Goal: Complete application form

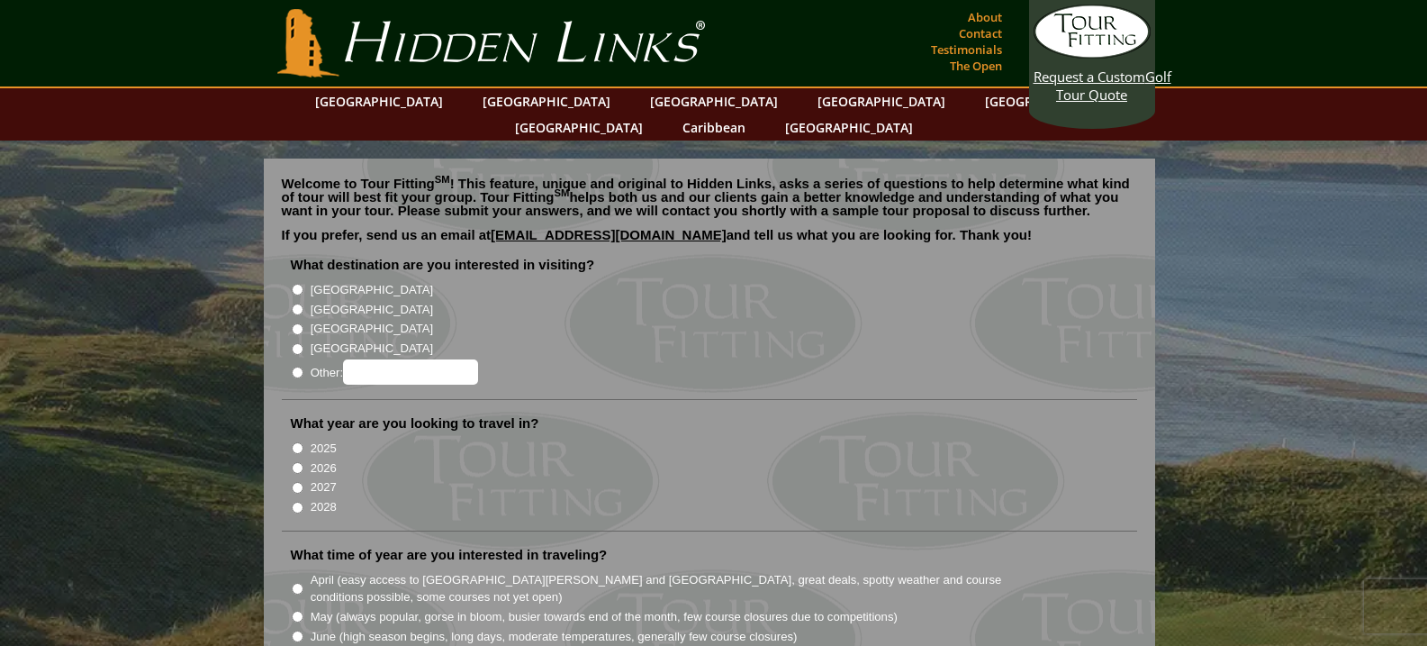
click at [294, 303] on input "[GEOGRAPHIC_DATA]" at bounding box center [298, 309] width 12 height 12
radio input "true"
click at [297, 462] on input "2026" at bounding box center [298, 468] width 12 height 12
radio input "true"
click at [298, 630] on input "June (high season begins, long days, moderate temperatures, generally few cours…" at bounding box center [298, 636] width 12 height 12
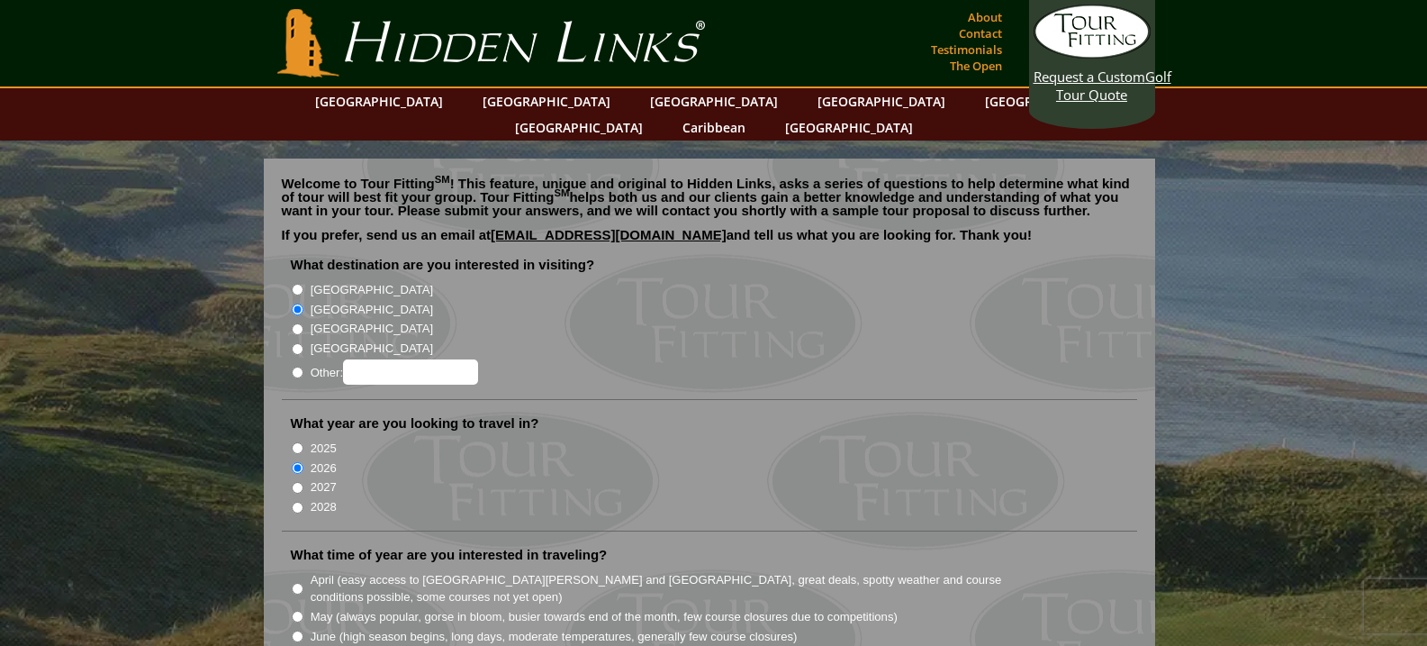
radio input "true"
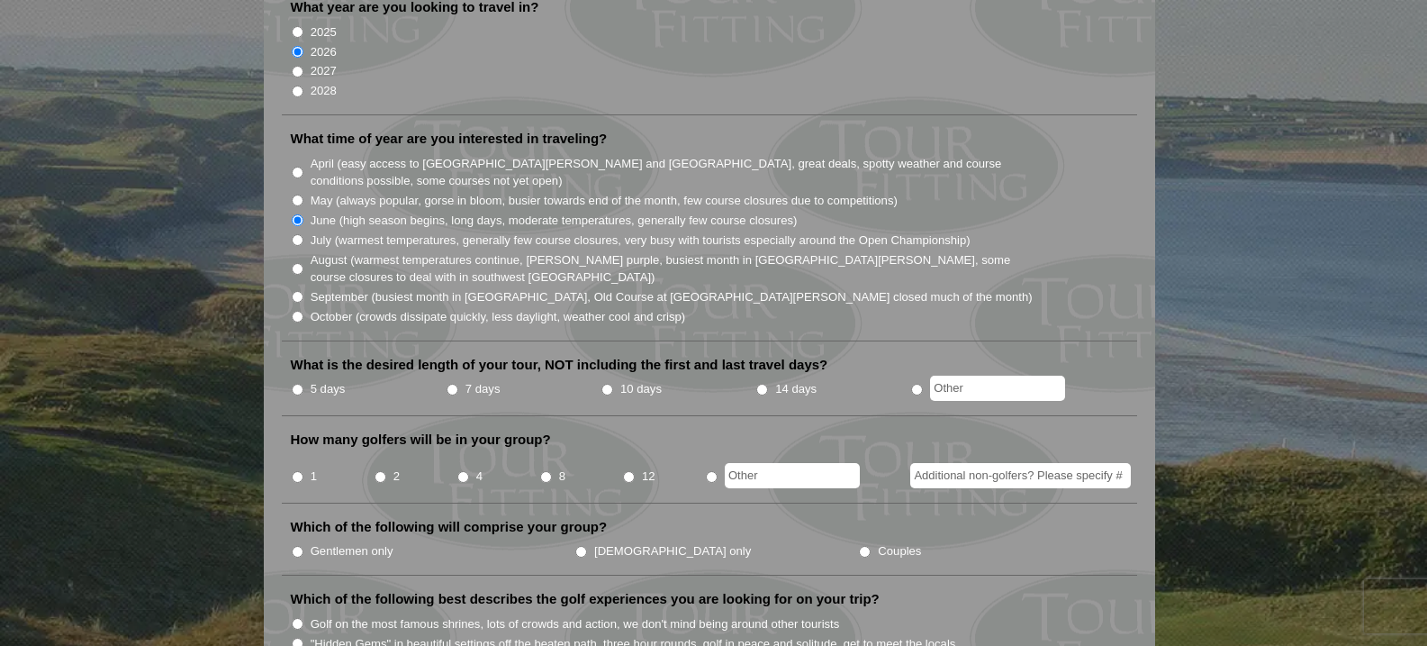
scroll to position [523, 0]
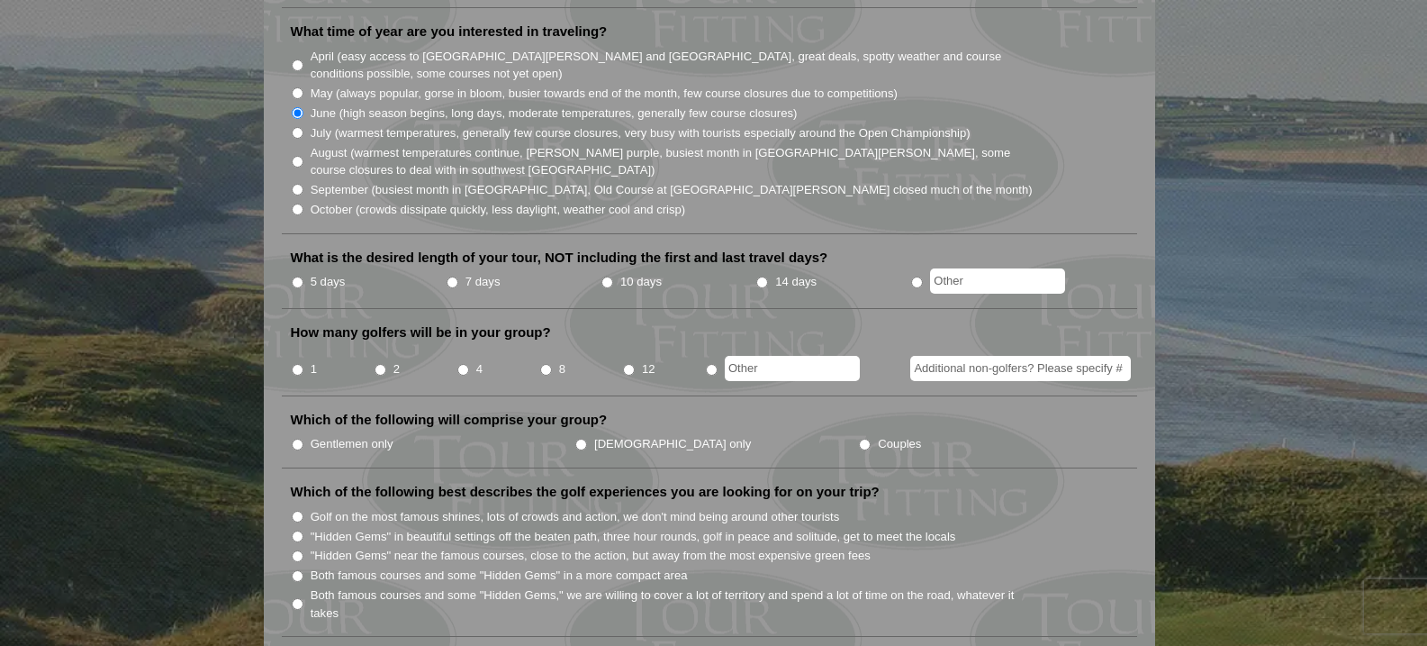
click at [453, 276] on input "7 days" at bounding box center [453, 282] width 12 height 12
radio input "true"
click at [380, 364] on input "2" at bounding box center [381, 370] width 12 height 12
radio input "true"
click at [859, 438] on input "Couples" at bounding box center [865, 444] width 12 height 12
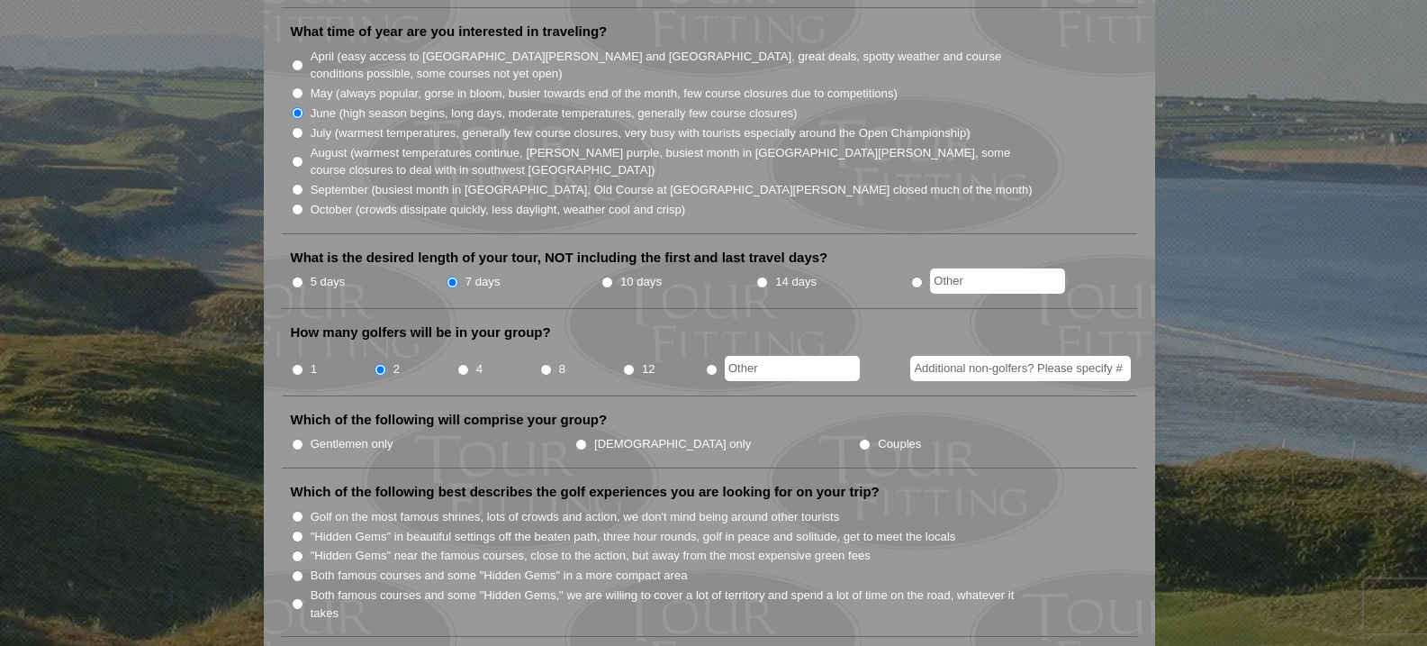
radio input "true"
click at [294, 570] on input "Both famous courses and some "Hidden Gems" in a more compact area" at bounding box center [298, 576] width 12 height 12
radio input "true"
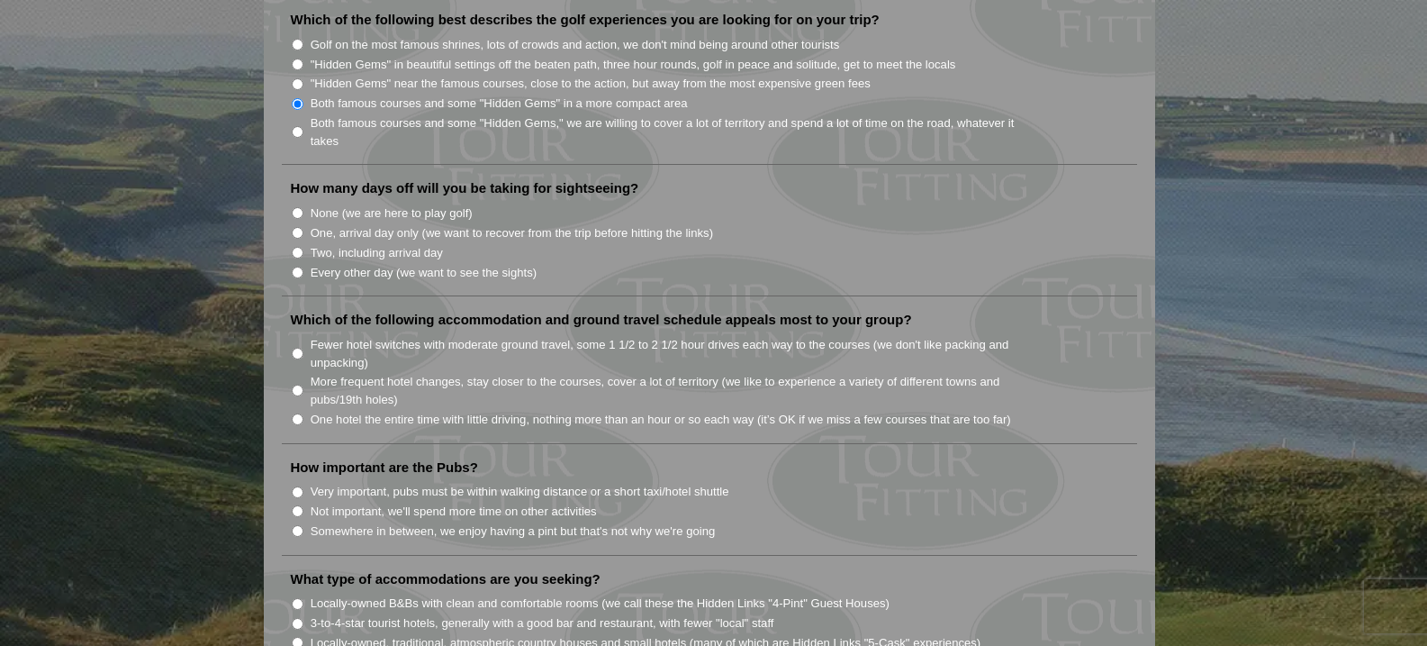
scroll to position [1013, 0]
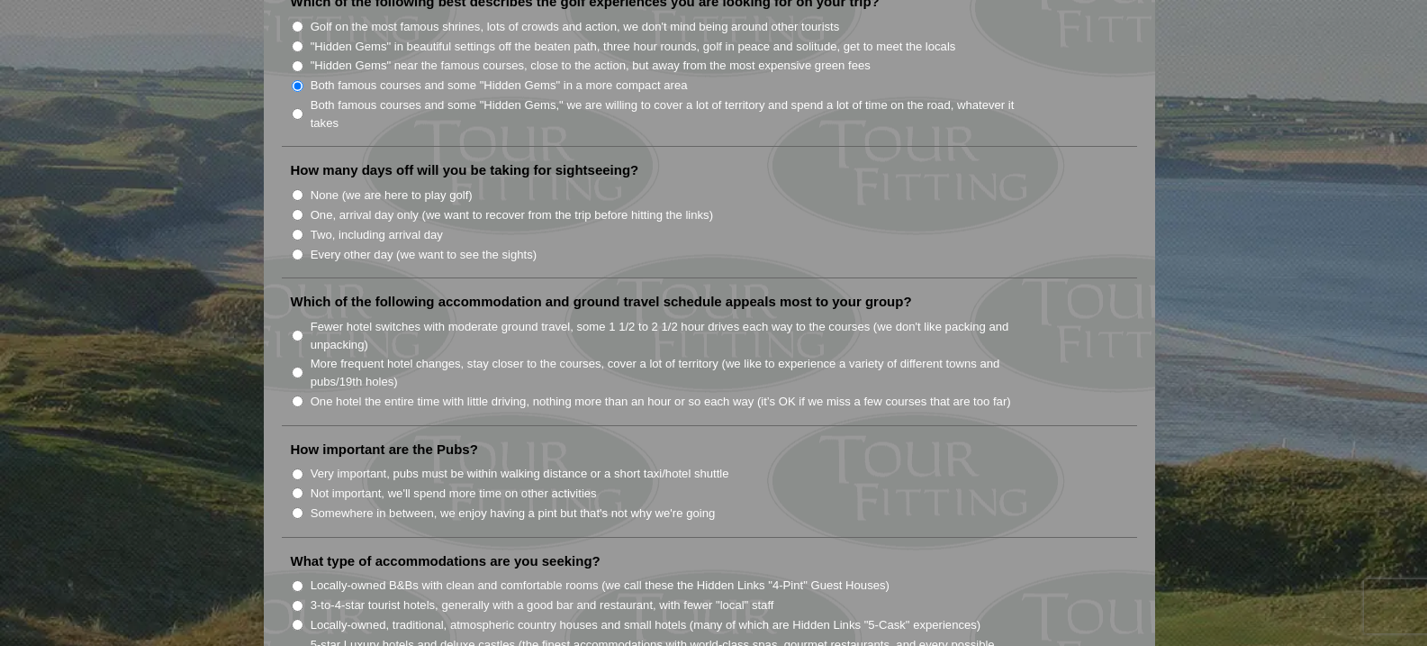
drag, startPoint x: 298, startPoint y: 221, endPoint x: 302, endPoint y: 230, distance: 9.7
click at [300, 249] on input "Every other day (we want to see the sights)" at bounding box center [298, 255] width 12 height 12
radio input "true"
click at [300, 366] on input "More frequent hotel changes, stay closer to the courses, cover a lot of territo…" at bounding box center [298, 372] width 12 height 12
radio input "true"
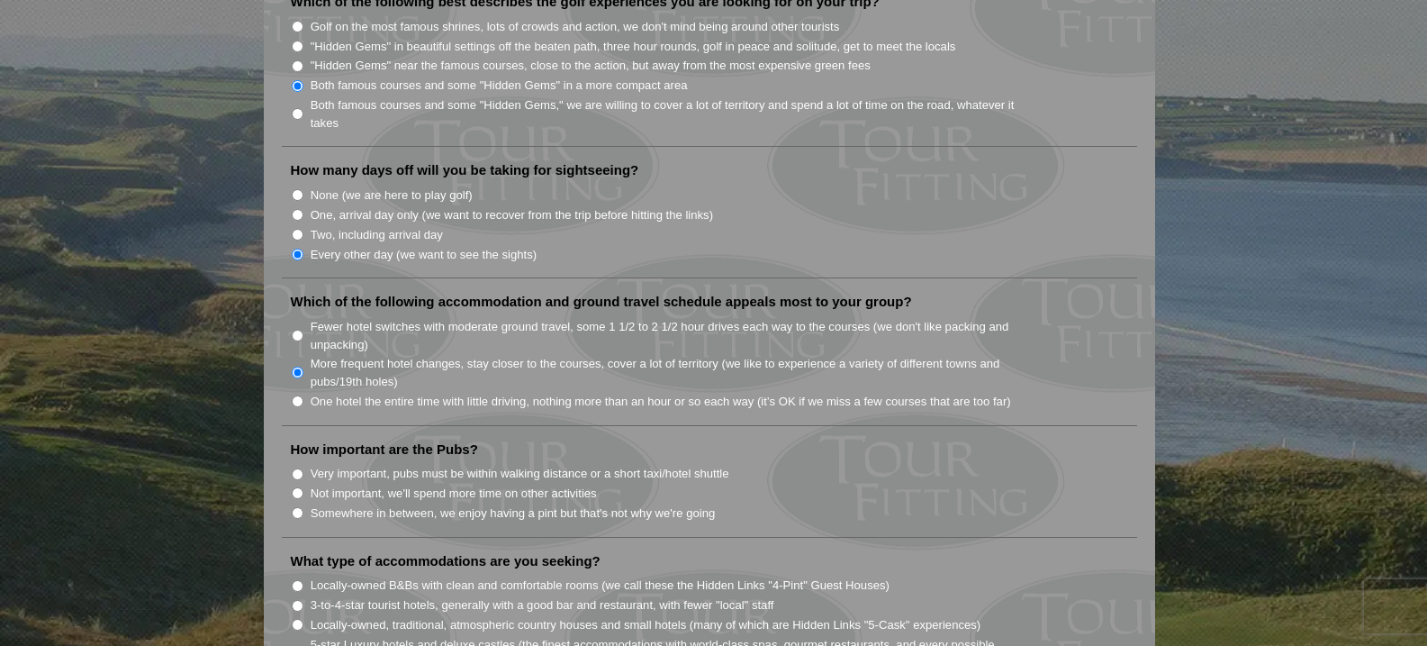
click at [302, 507] on input "Somewhere in between, we enjoy having a pint but that's not why we're going" at bounding box center [298, 513] width 12 height 12
radio input "true"
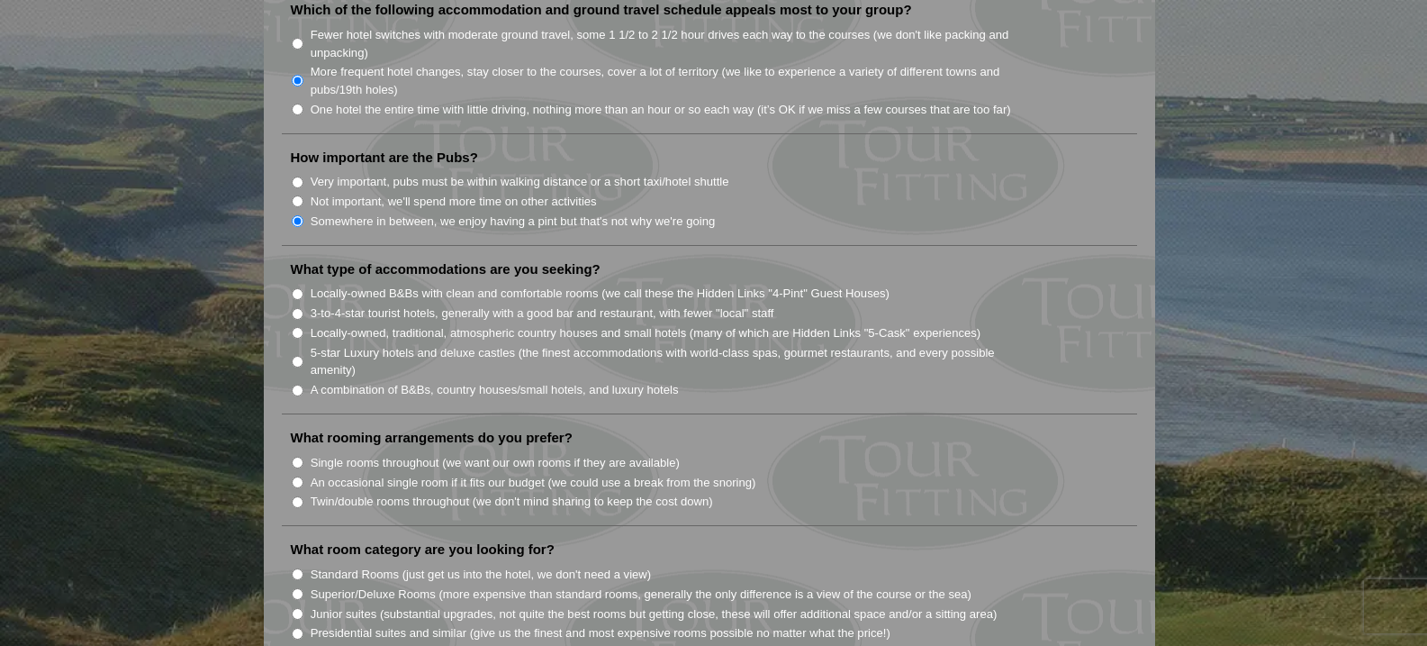
scroll to position [1439, 0]
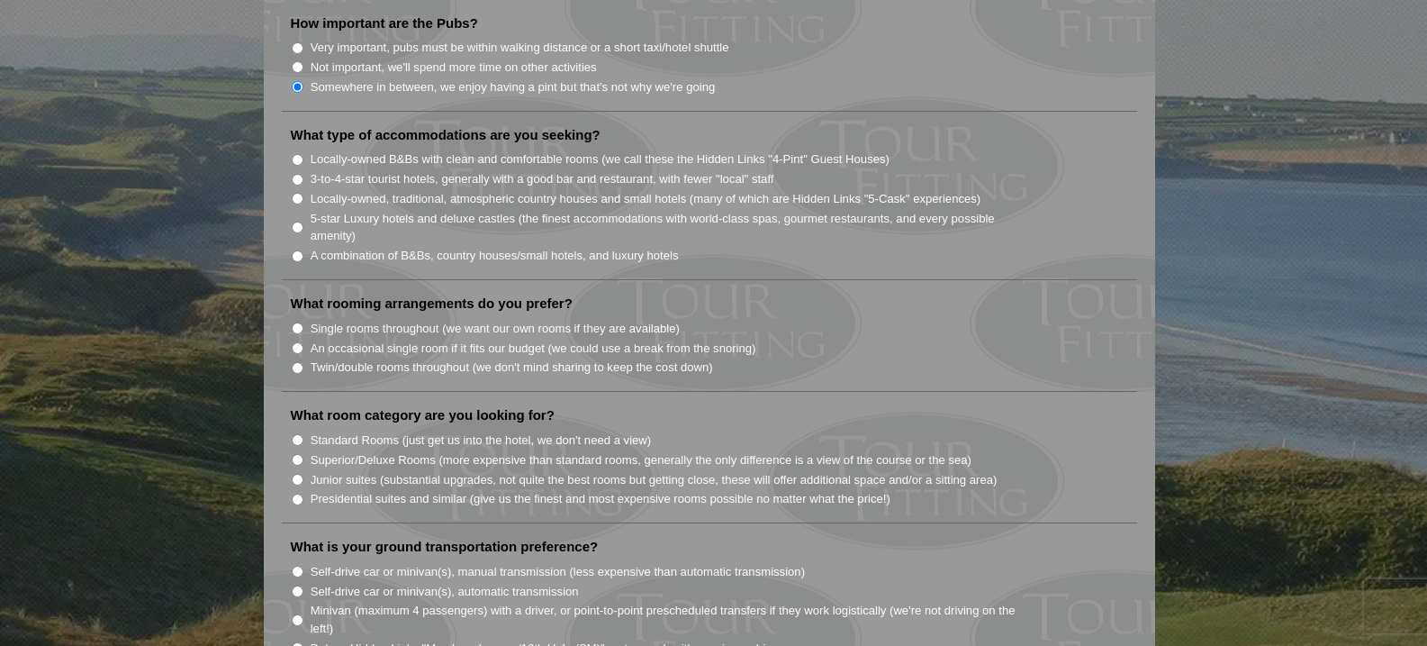
click at [297, 193] on input "Locally-owned, traditional, atmospheric country houses and small hotels (many o…" at bounding box center [298, 199] width 12 height 12
radio input "true"
click at [299, 322] on input "Single rooms throughout (we want our own rooms if they are available)" at bounding box center [298, 328] width 12 height 12
radio input "true"
click at [298, 434] on input "Standard Rooms (just get us into the hotel, we don't need a view)" at bounding box center [298, 440] width 12 height 12
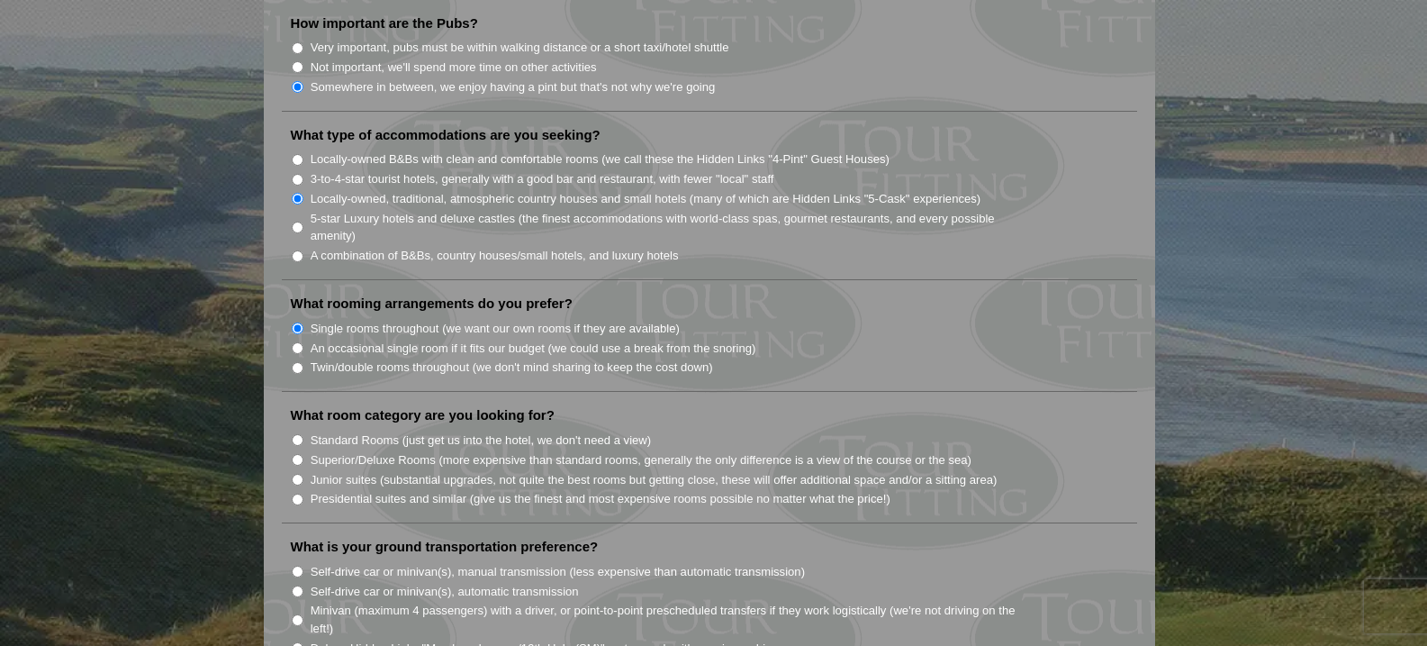
radio input "true"
click at [293, 614] on input "Minivan (maximum 4 passengers) with a driver, or point-to-point prescheduled tr…" at bounding box center [298, 620] width 12 height 12
radio input "true"
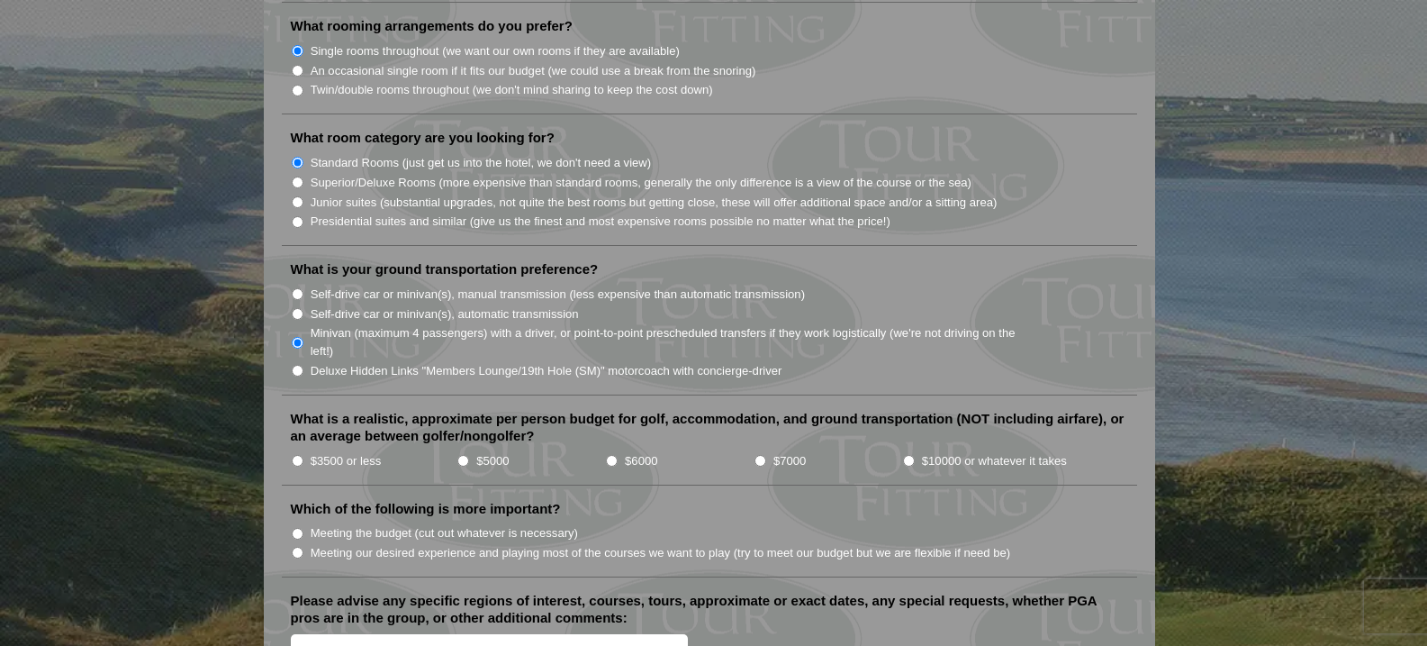
scroll to position [1721, 0]
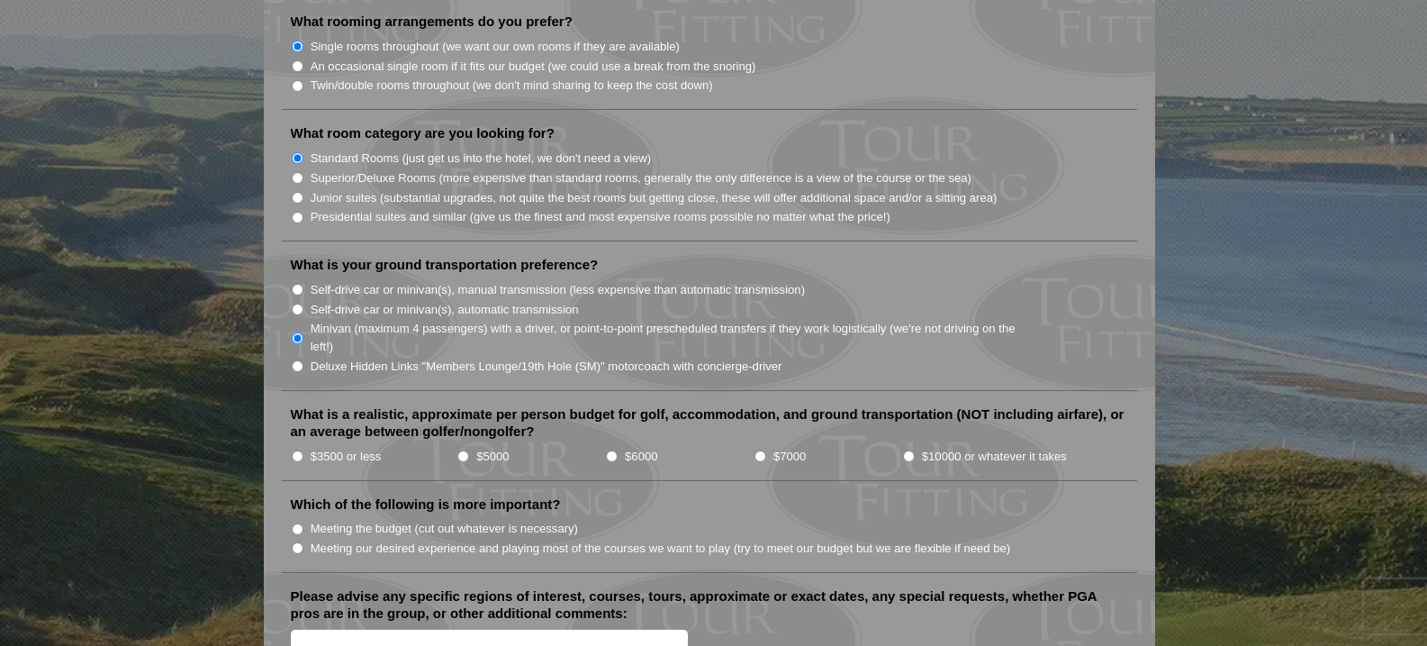
click at [297, 450] on input "$3500 or less" at bounding box center [298, 456] width 12 height 12
radio input "true"
click at [294, 542] on input "Meeting our desired experience and playing most of the courses we want to play …" at bounding box center [298, 548] width 12 height 12
radio input "true"
